Goal: Navigation & Orientation: Find specific page/section

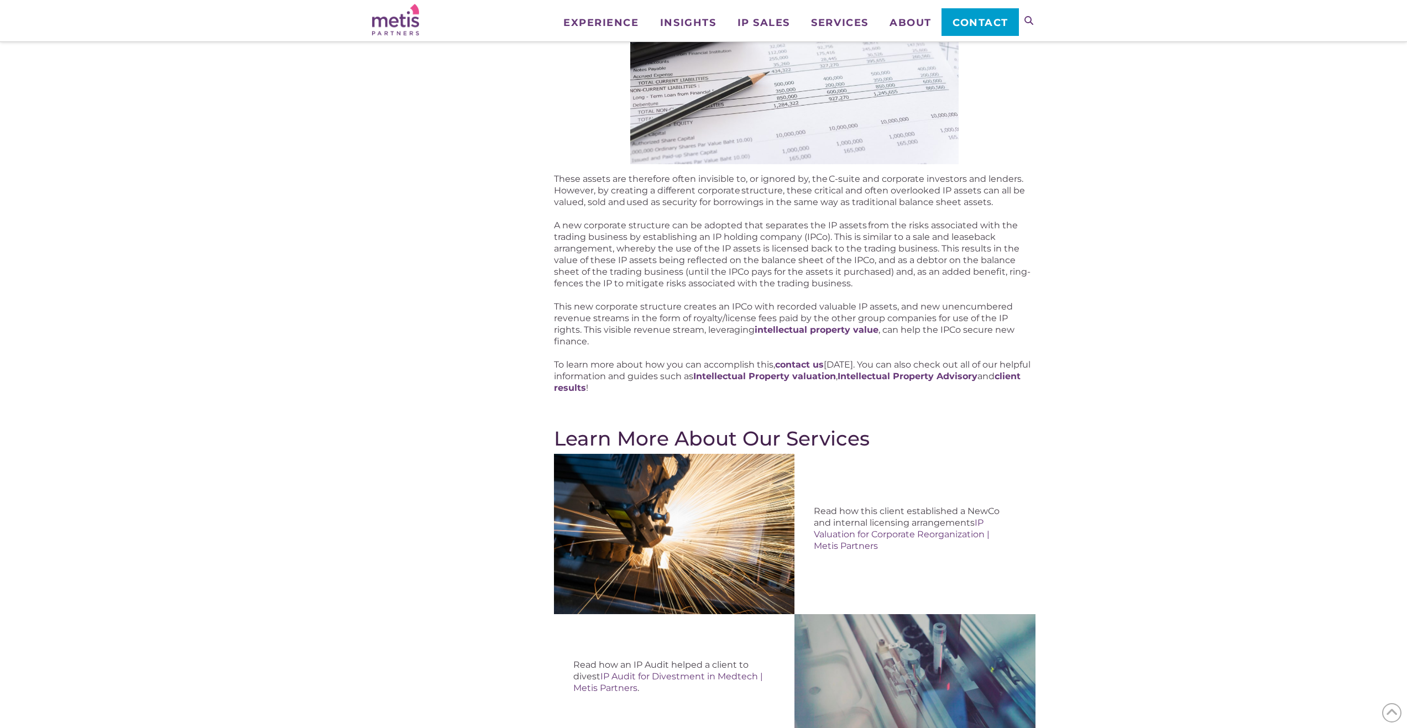
scroll to position [395, 0]
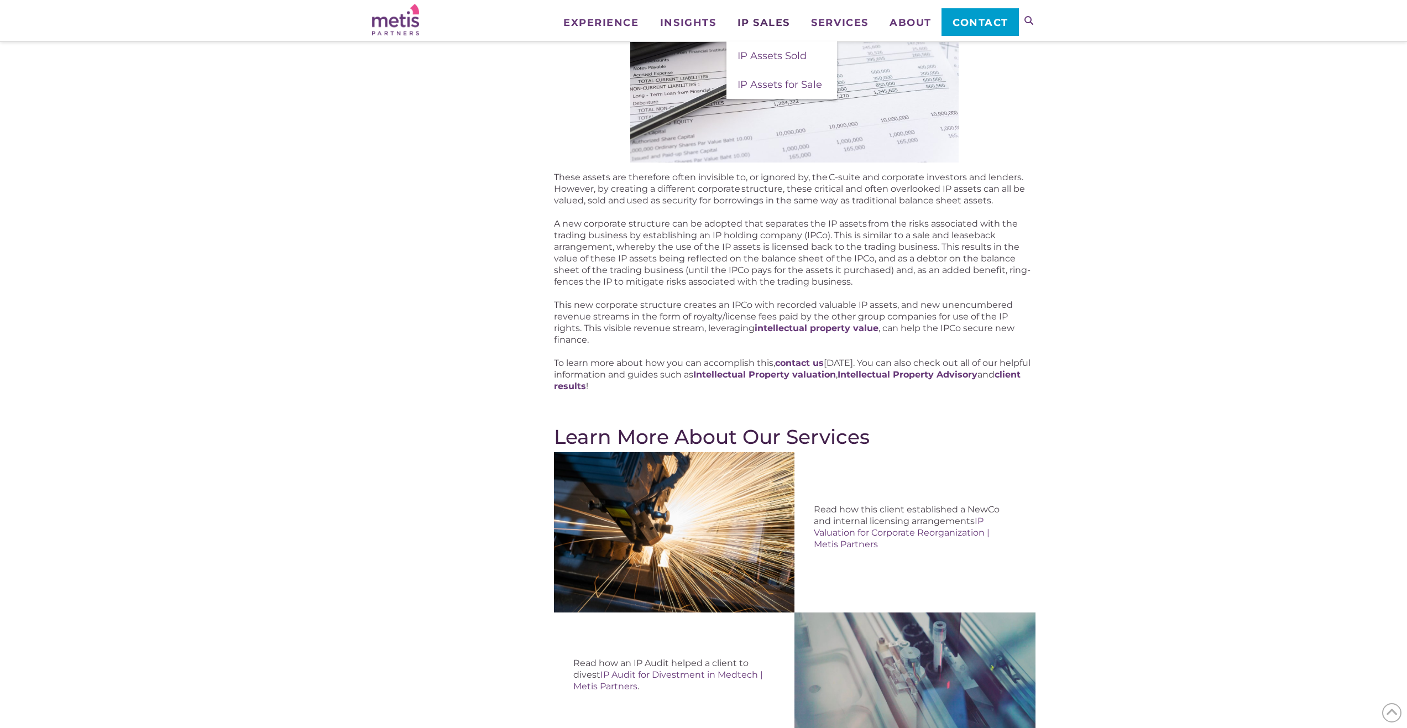
click at [763, 21] on span "IP Sales" at bounding box center [763, 23] width 53 height 10
click at [763, 86] on span "IP Assets for Sale" at bounding box center [779, 84] width 85 height 12
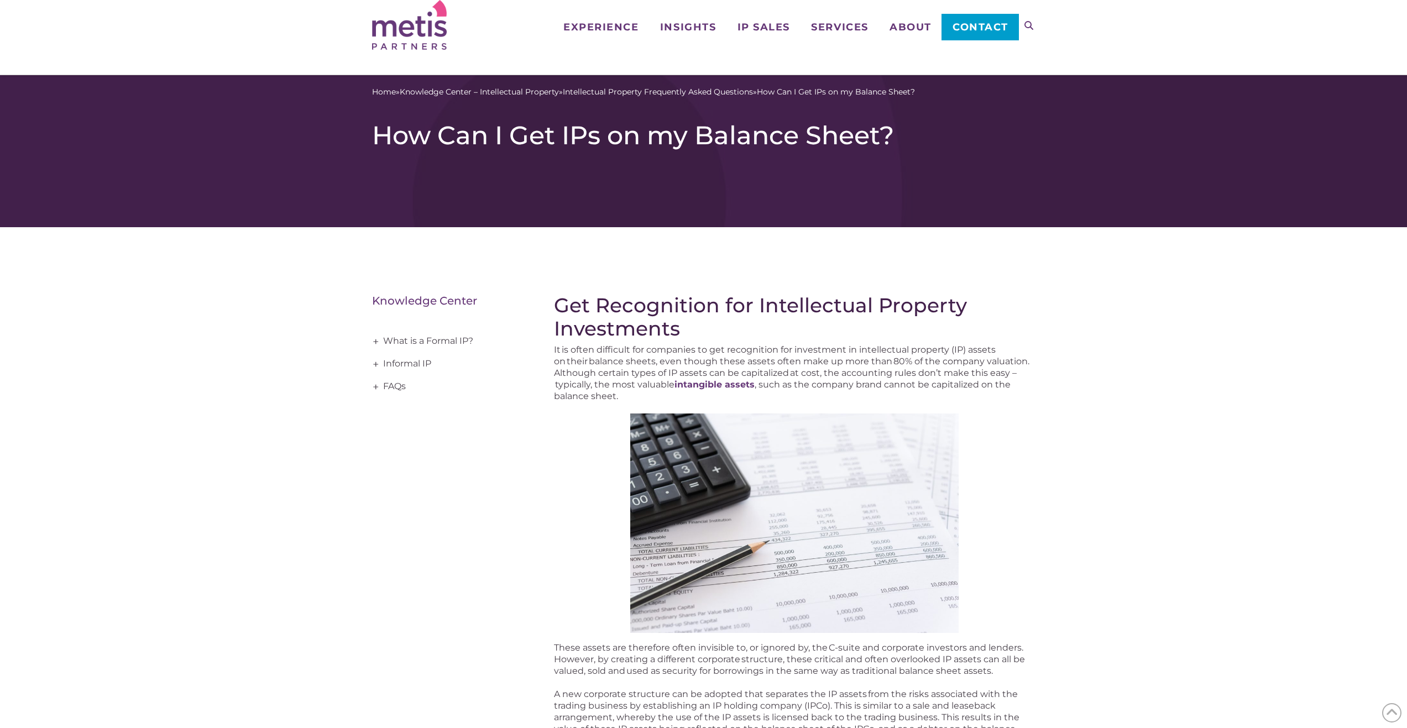
scroll to position [0, 0]
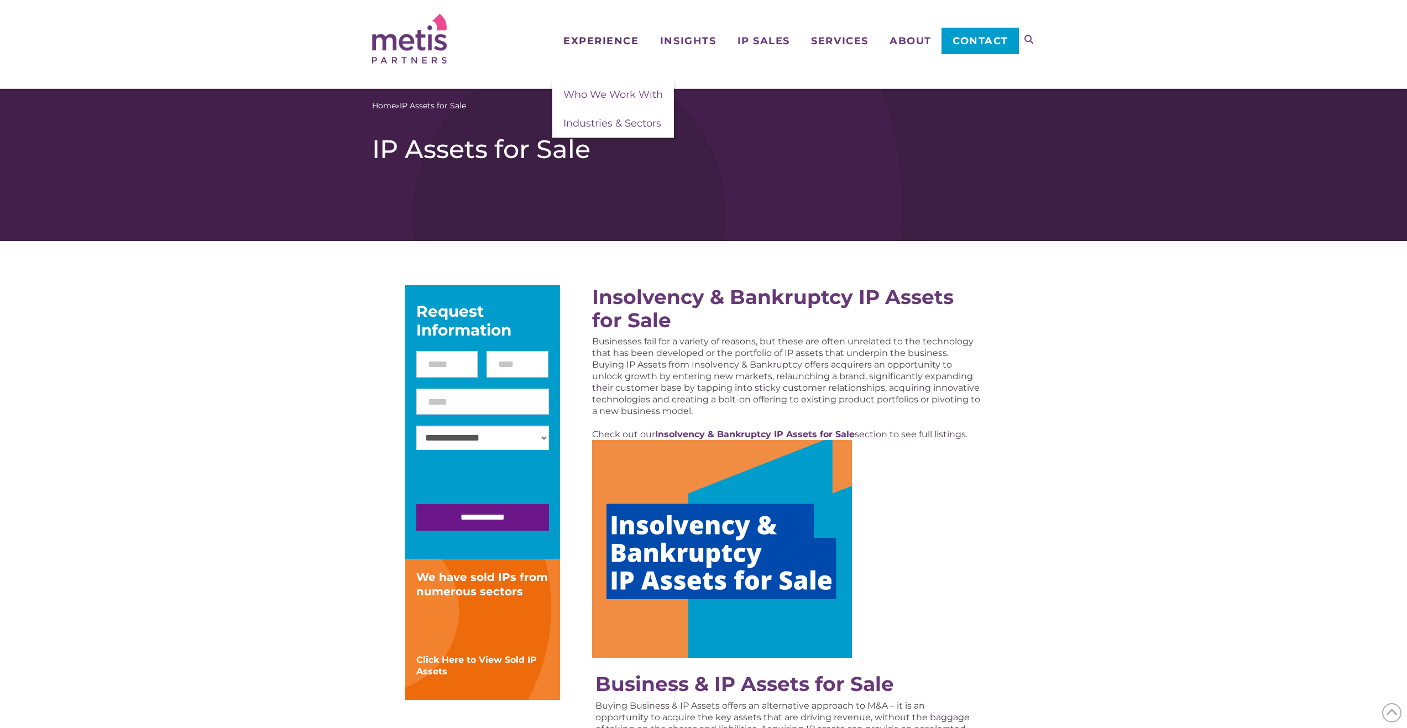
click at [600, 41] on span "Experience" at bounding box center [600, 41] width 75 height 10
